Goal: Transaction & Acquisition: Purchase product/service

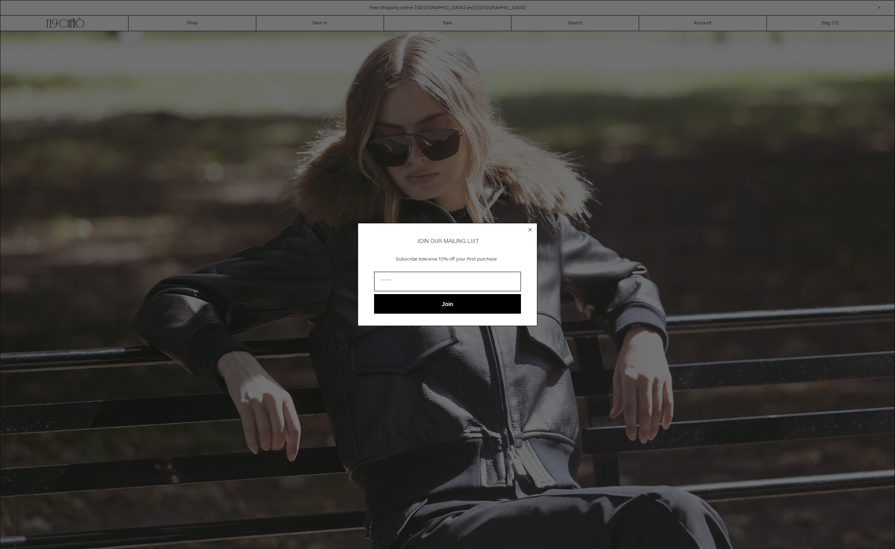
drag, startPoint x: 529, startPoint y: 226, endPoint x: 466, endPoint y: 188, distance: 74.2
click at [529, 226] on circle "Close dialog" at bounding box center [531, 230] width 8 height 8
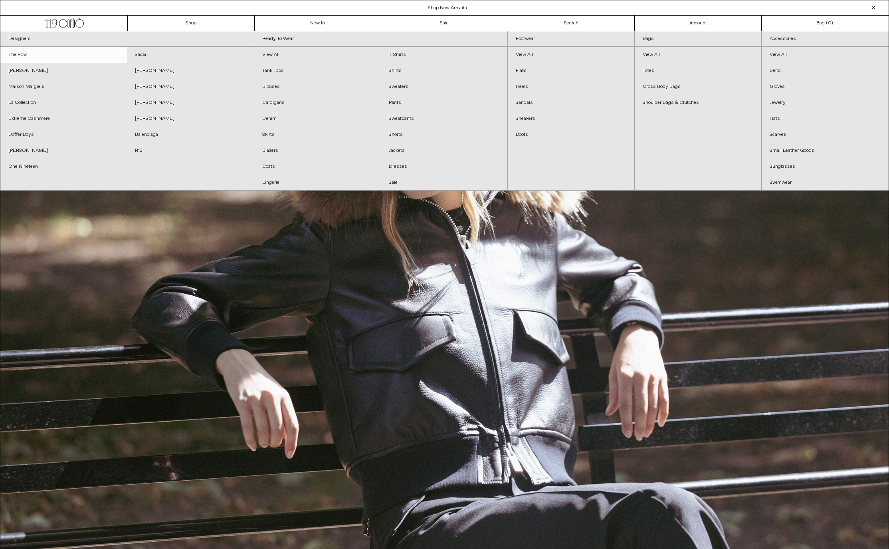
click at [20, 51] on link "The Row" at bounding box center [63, 55] width 127 height 16
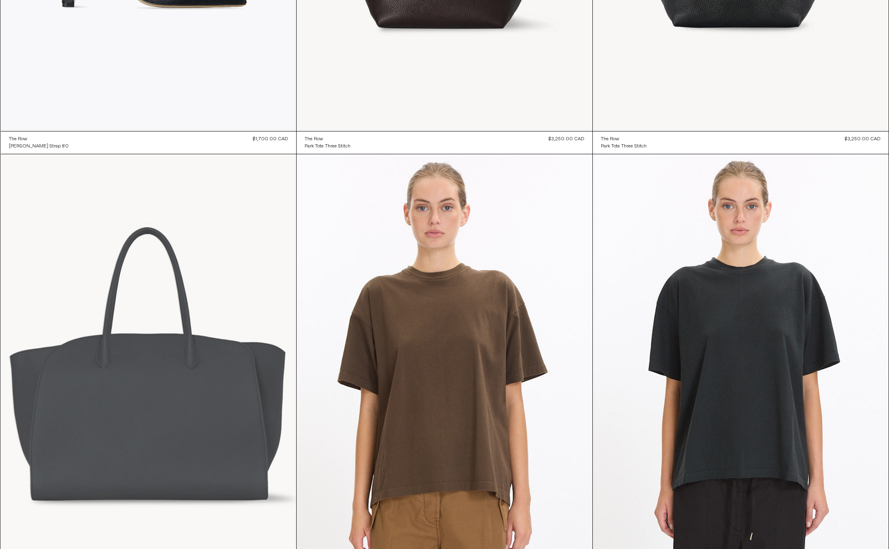
scroll to position [479, 0]
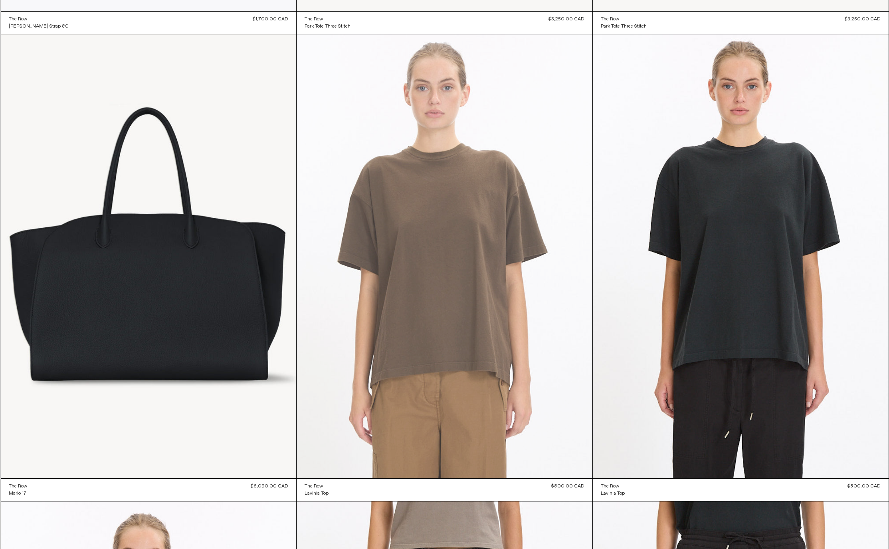
click at [435, 392] on at bounding box center [445, 256] width 296 height 444
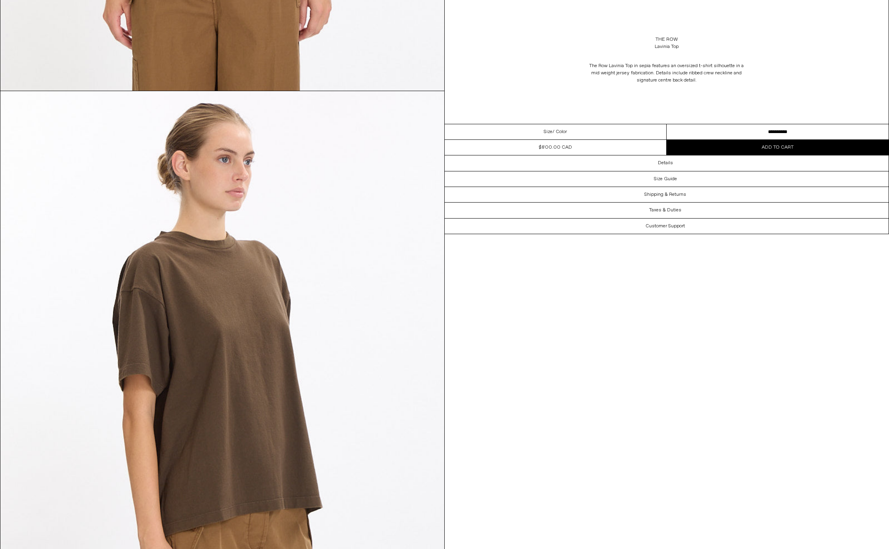
scroll to position [599, 0]
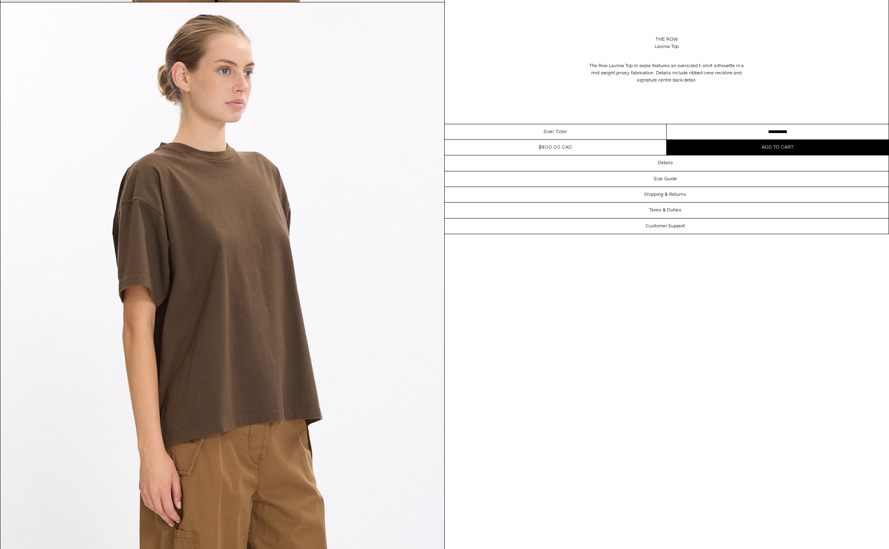
click at [777, 133] on select "**********" at bounding box center [778, 132] width 222 height 16
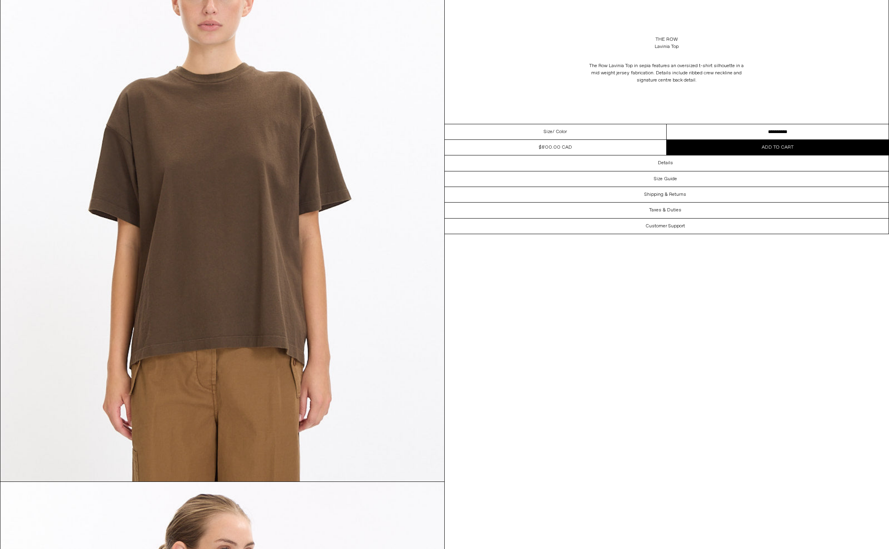
scroll to position [0, 0]
